Goal: Information Seeking & Learning: Check status

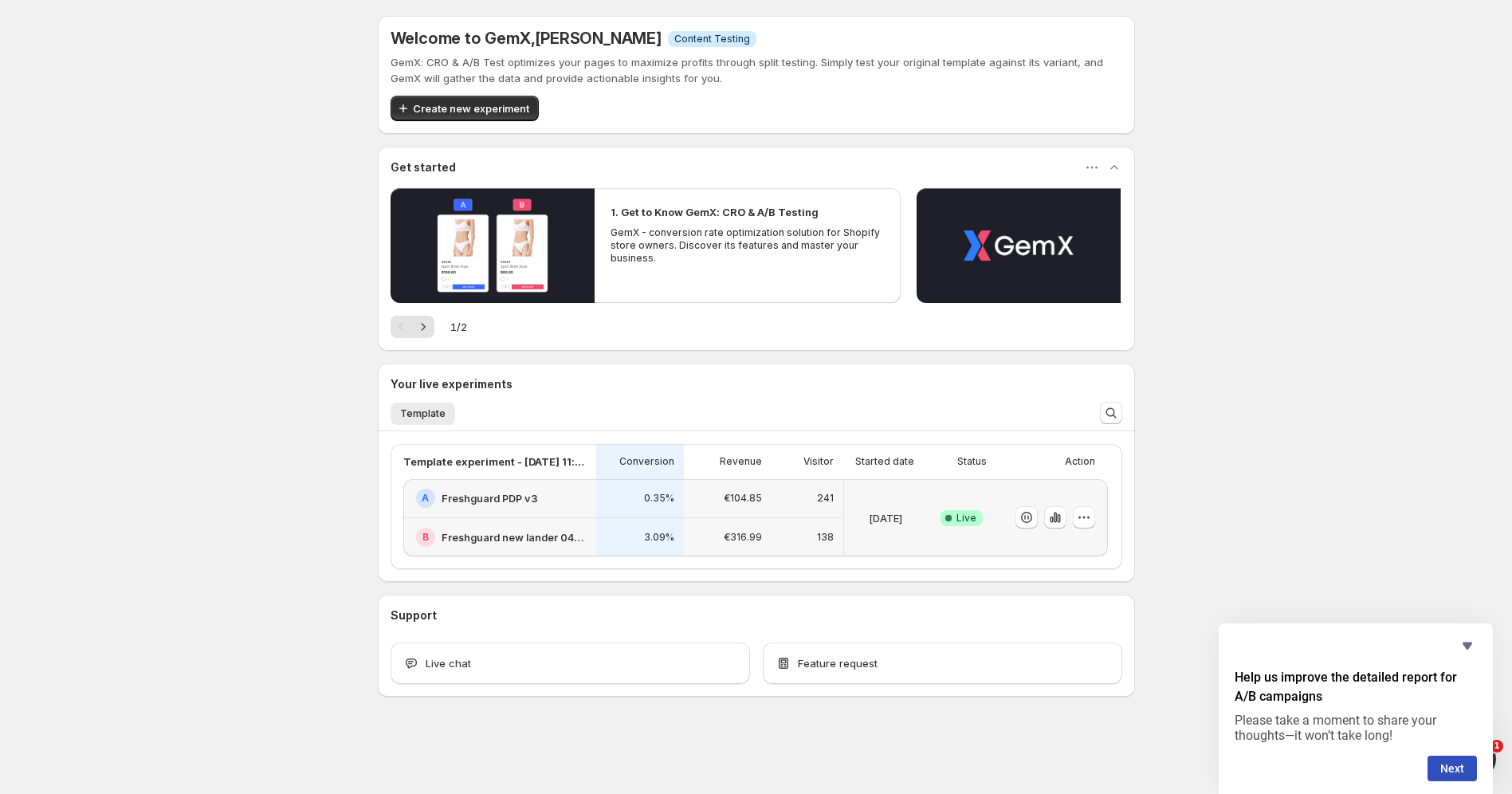
click at [958, 518] on span "Live" at bounding box center [966, 517] width 20 height 13
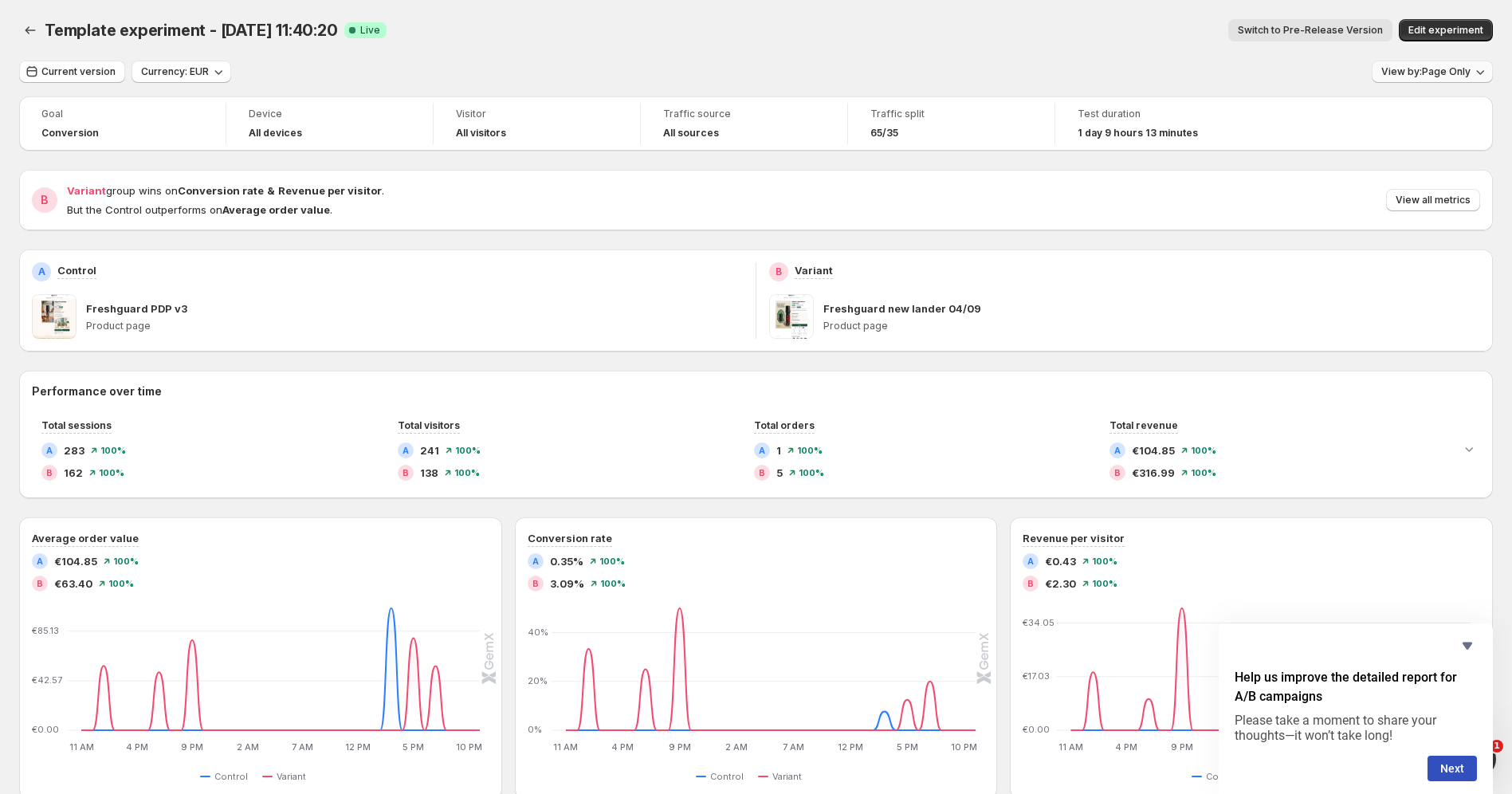
click at [1426, 75] on span "View by: Page Only" at bounding box center [1425, 72] width 89 height 13
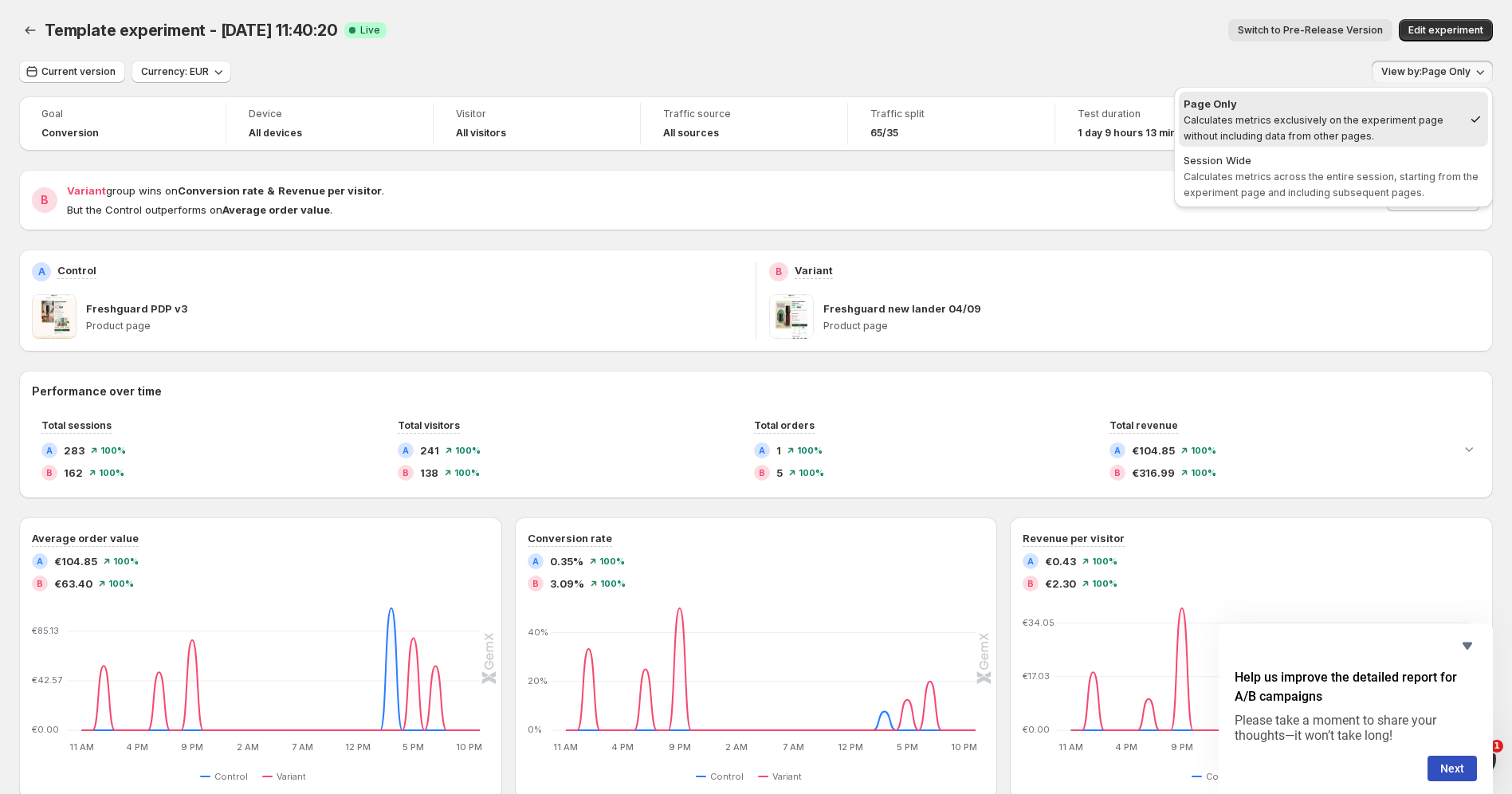
click at [1422, 73] on span "View by: Page Only" at bounding box center [1425, 72] width 89 height 13
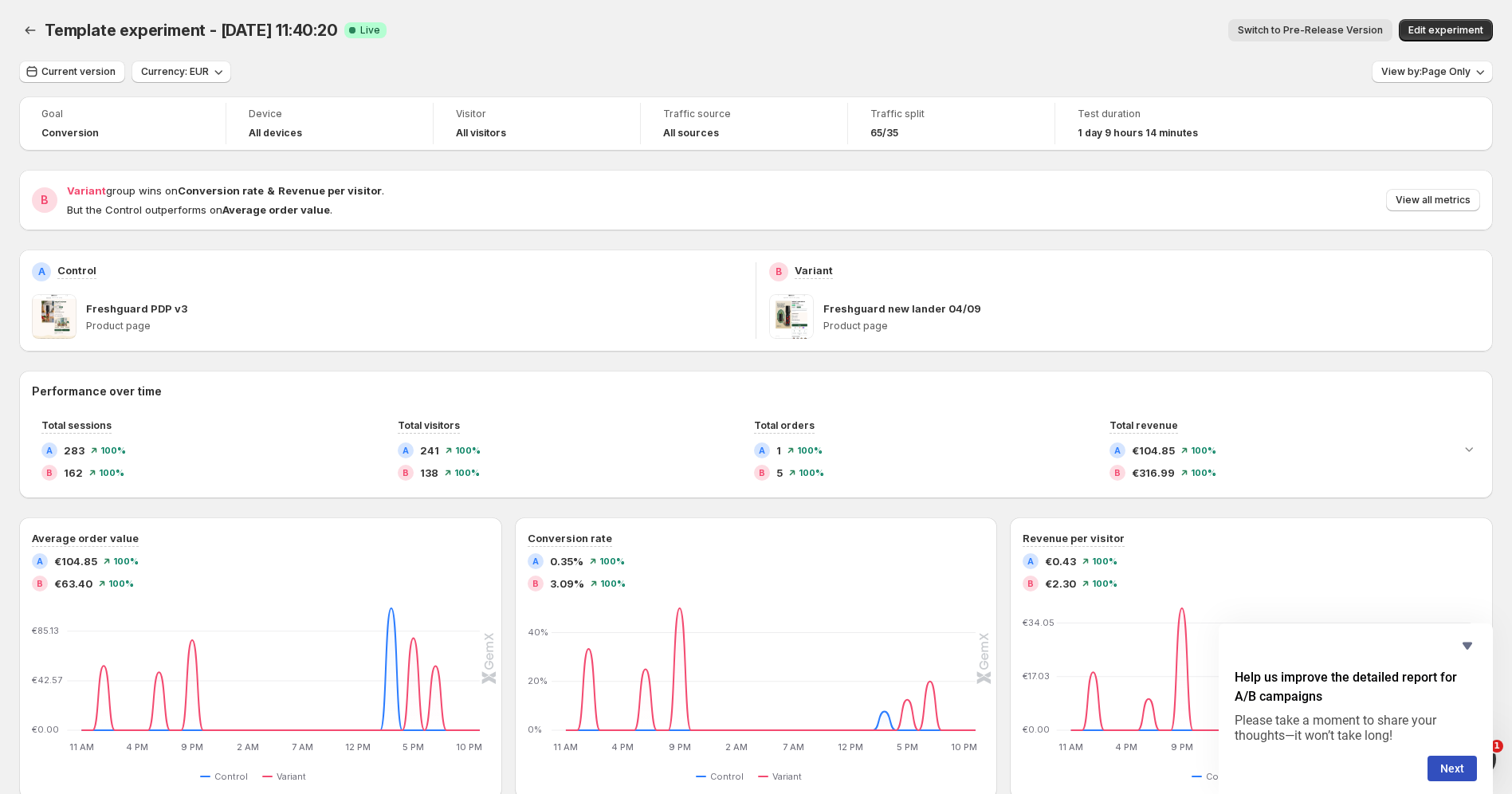
drag, startPoint x: 70, startPoint y: 67, endPoint x: 265, endPoint y: 228, distance: 252.9
click at [265, 228] on div "Current version Currency: EUR View by: Page Only Goal Conversion Device All dev…" at bounding box center [756, 594] width 1473 height 1069
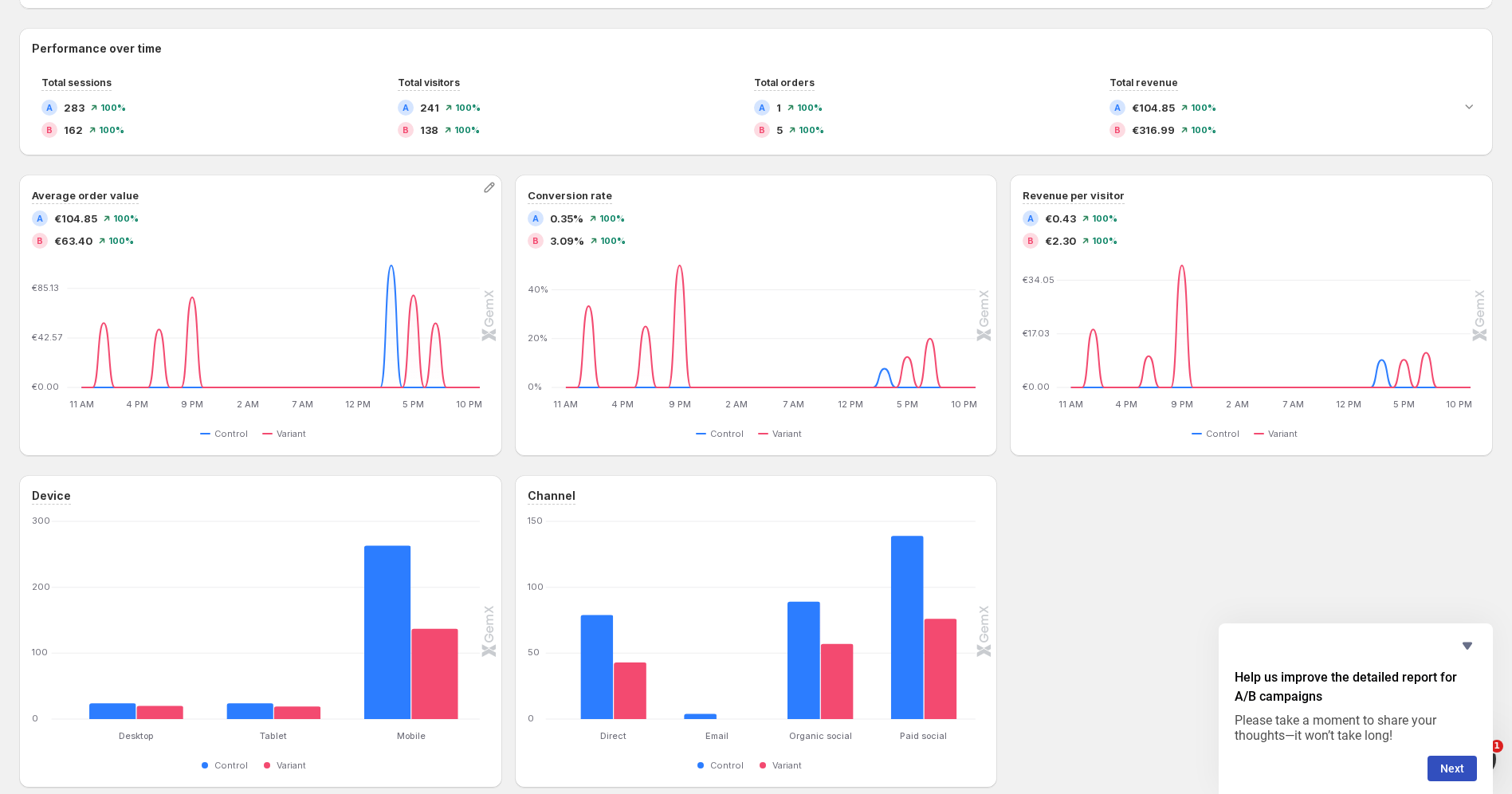
scroll to position [83, 0]
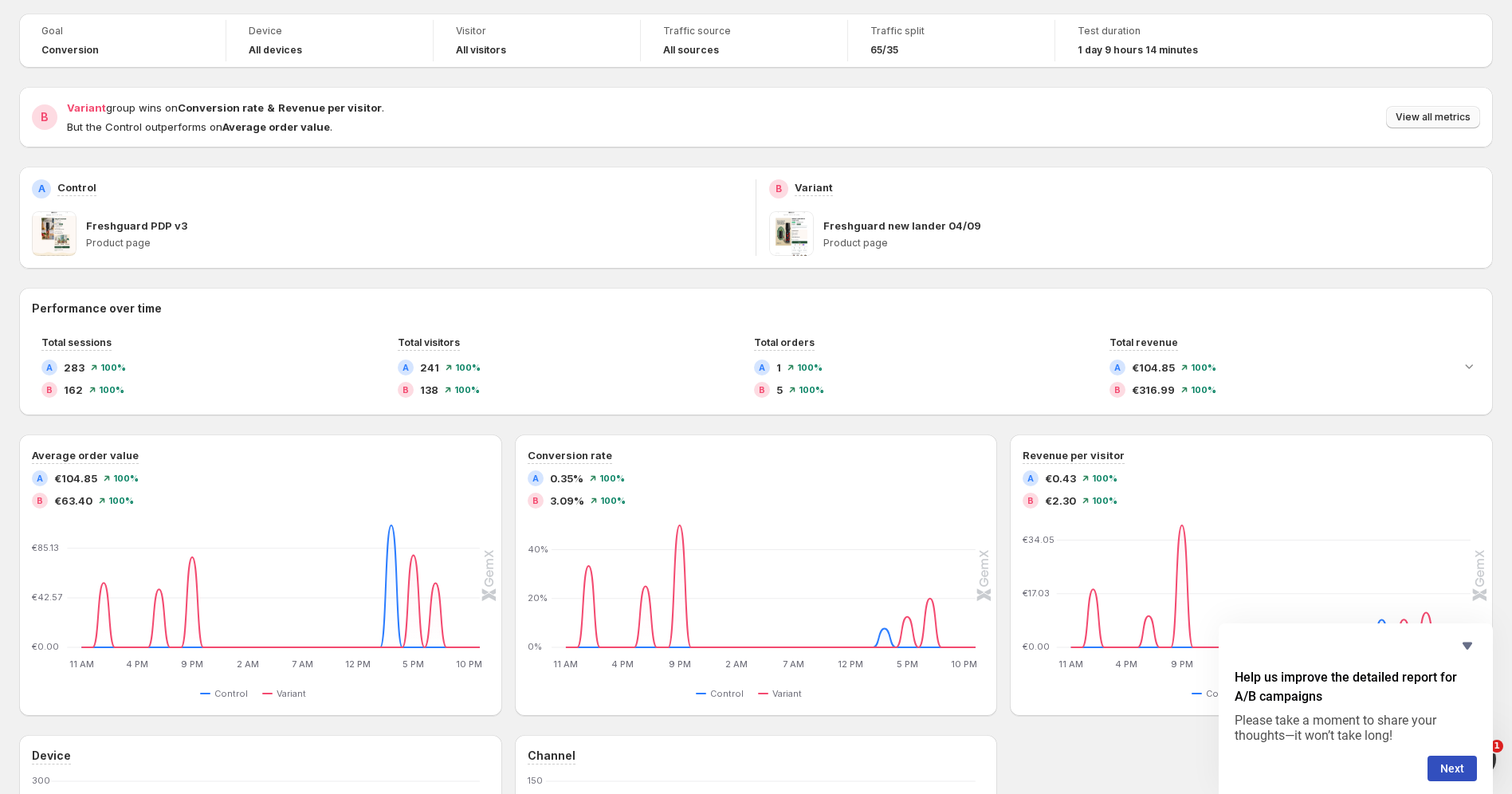
click at [1425, 120] on span "View all metrics" at bounding box center [1433, 117] width 75 height 13
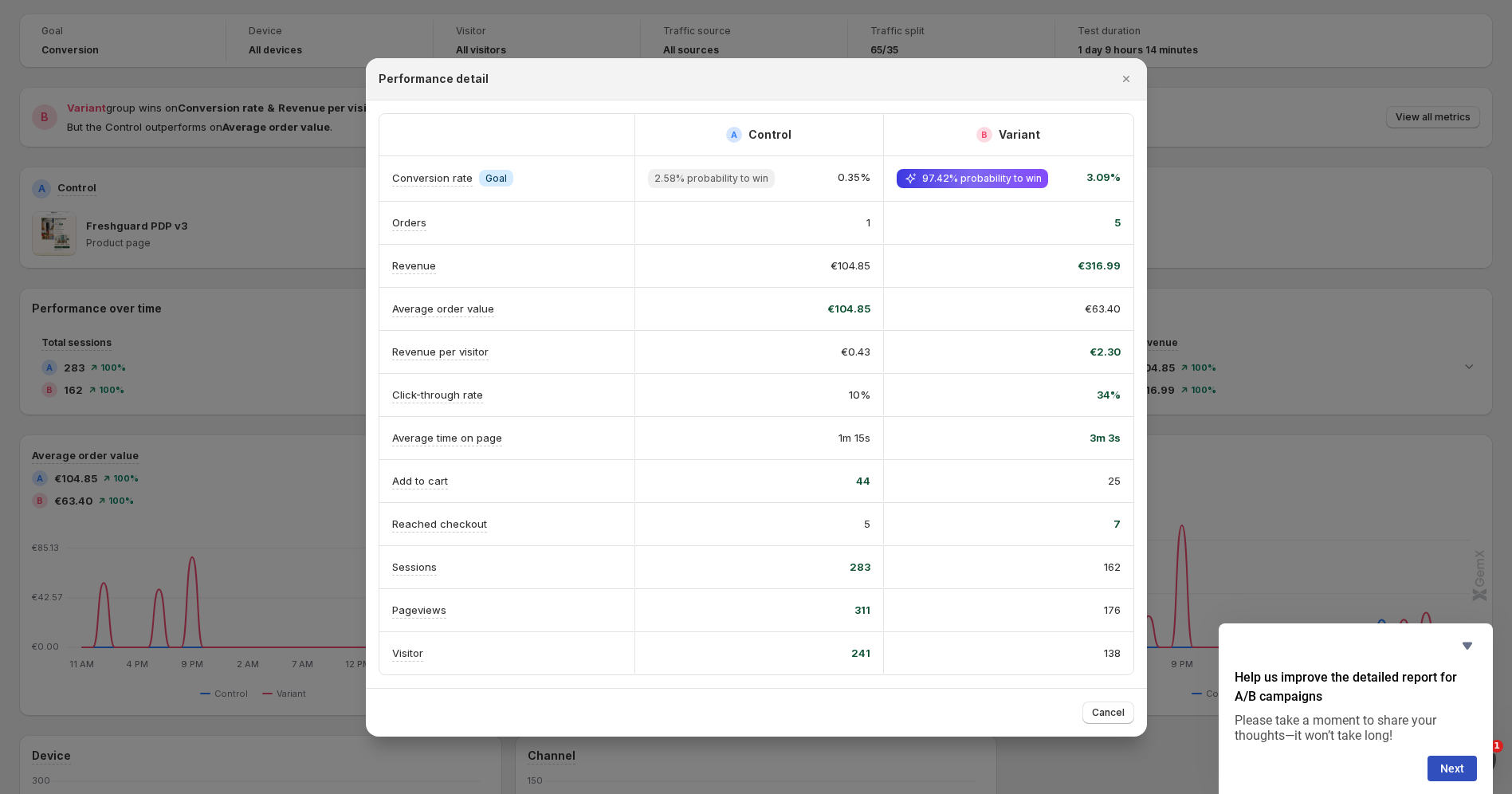
scroll to position [95, 0]
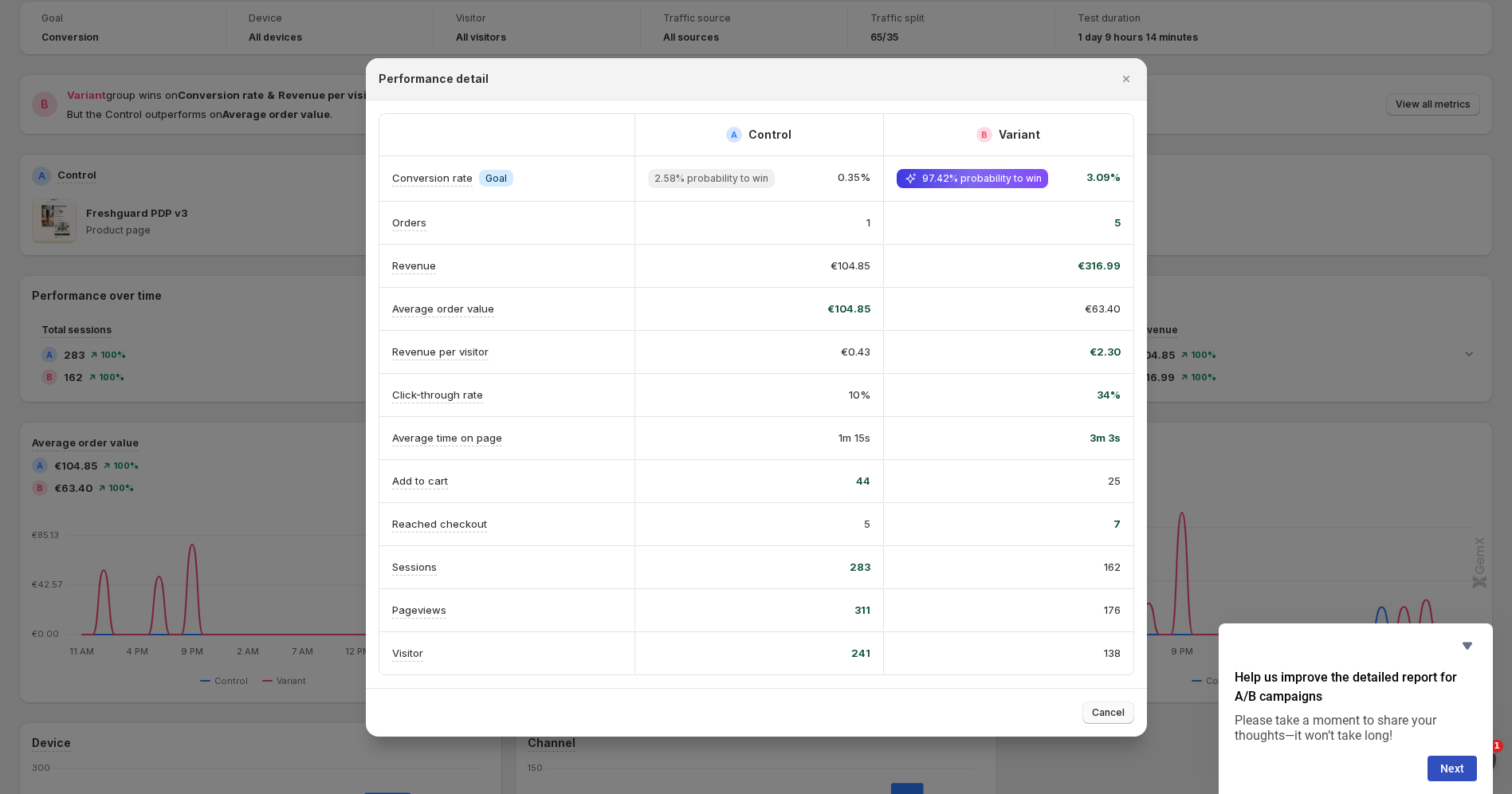
click at [1103, 712] on span "Cancel" at bounding box center [1108, 712] width 32 height 13
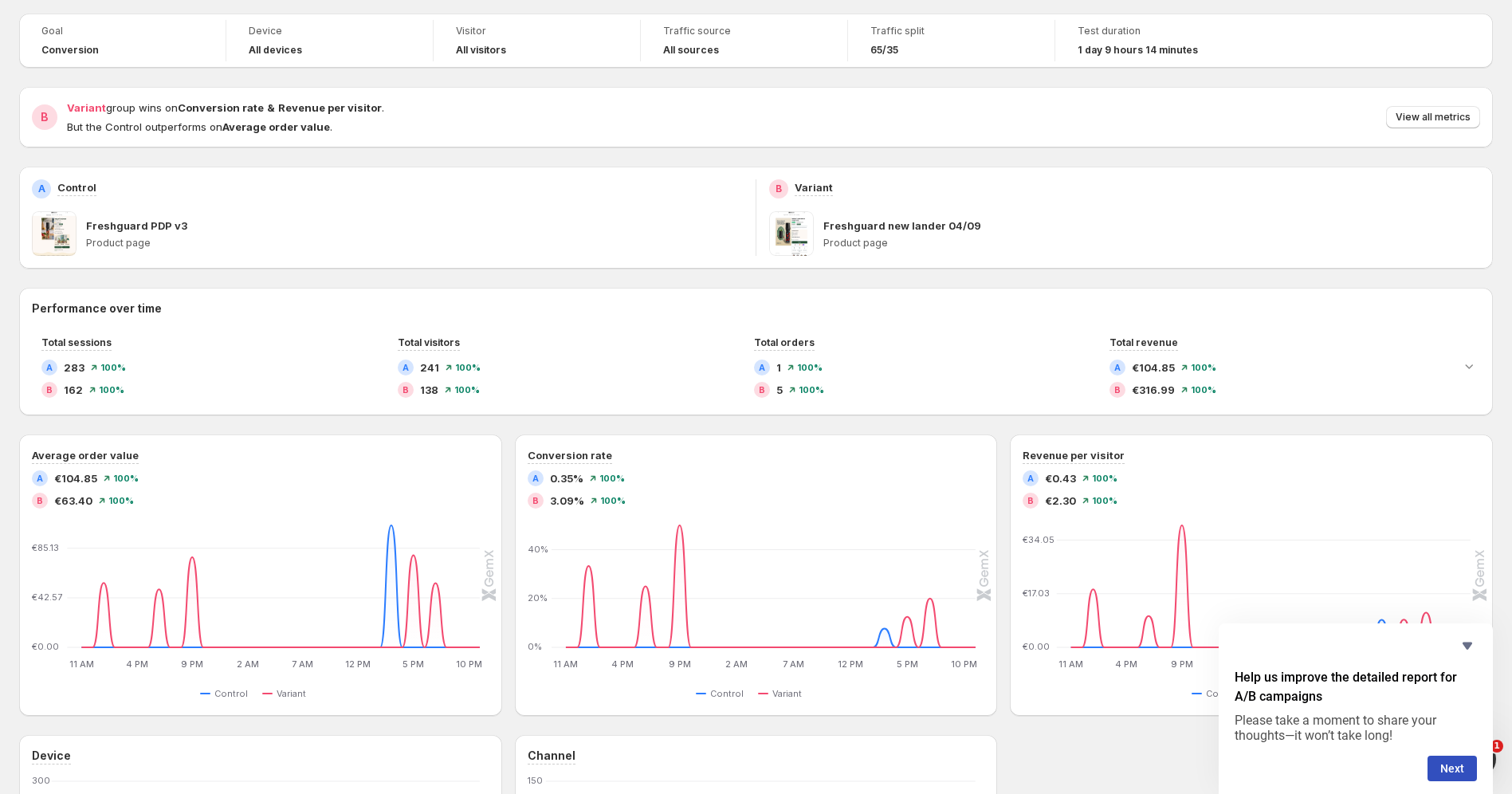
scroll to position [0, 0]
